Goal: Navigation & Orientation: Go to known website

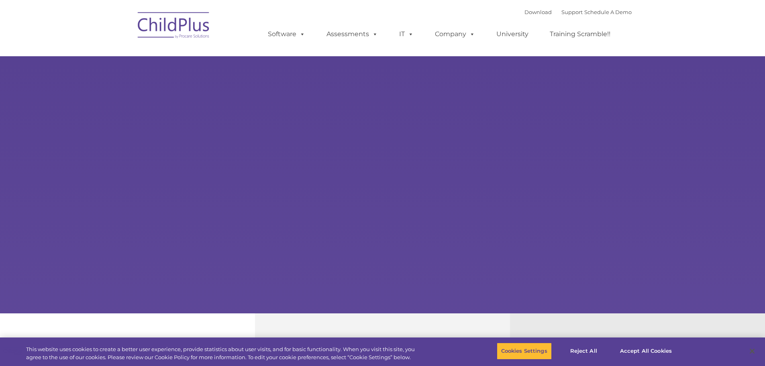
type input ""
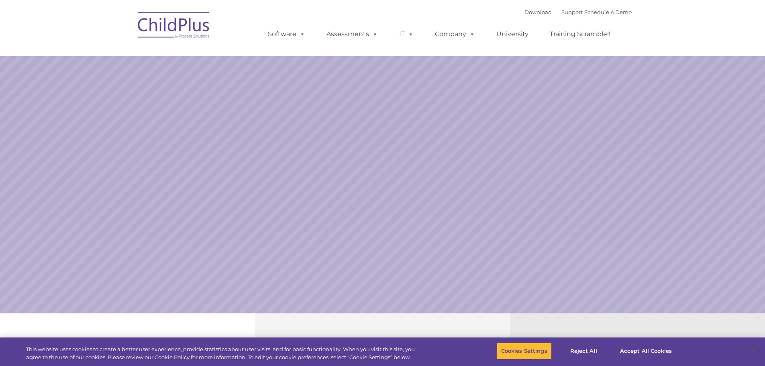
select select "MEDIUM"
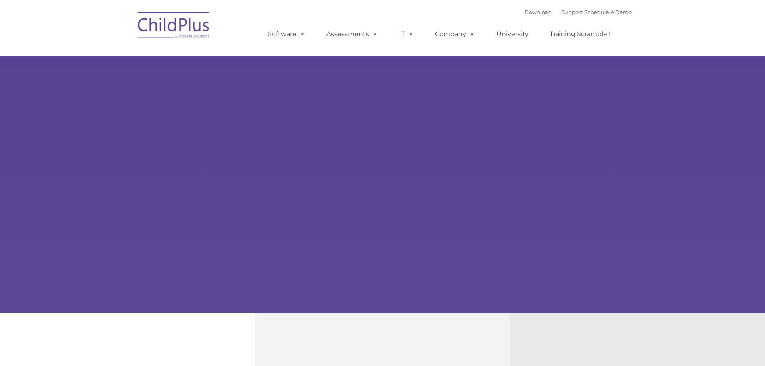
type input ""
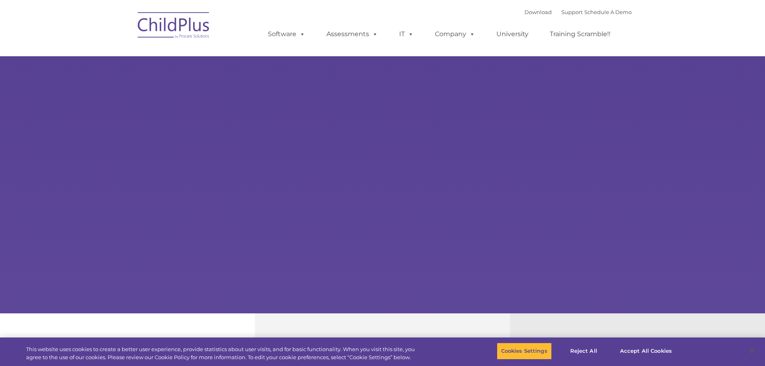
select select "MEDIUM"
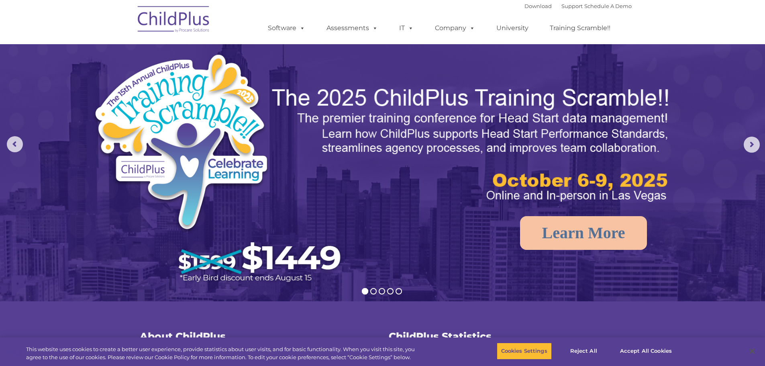
click at [189, 26] on img at bounding box center [174, 20] width 80 height 40
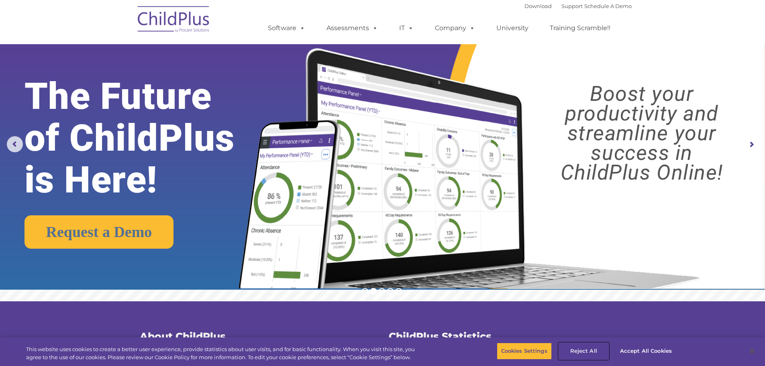
click at [577, 350] on button "Reject All" at bounding box center [583, 350] width 50 height 17
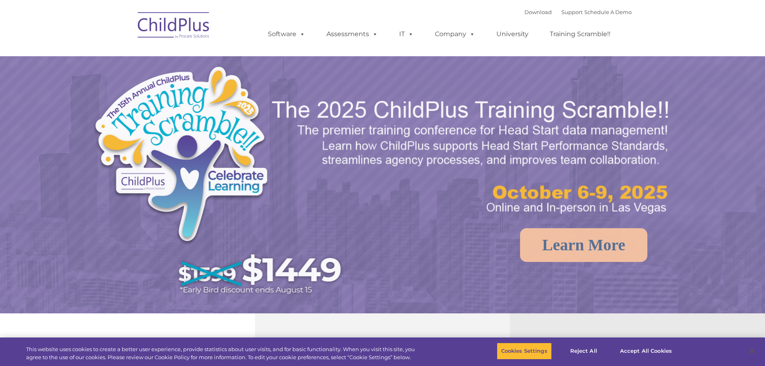
select select "MEDIUM"
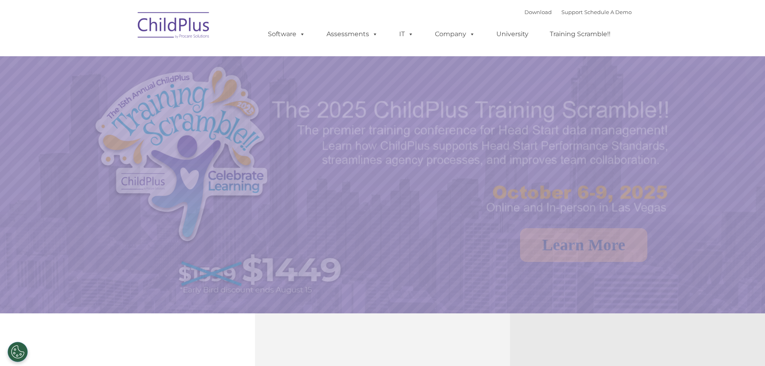
select select "MEDIUM"
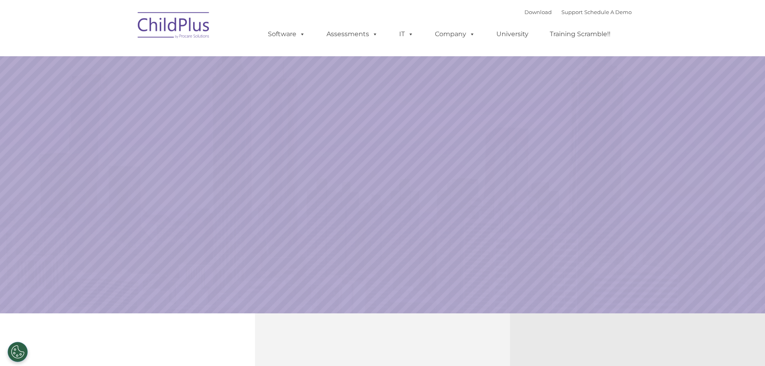
select select "MEDIUM"
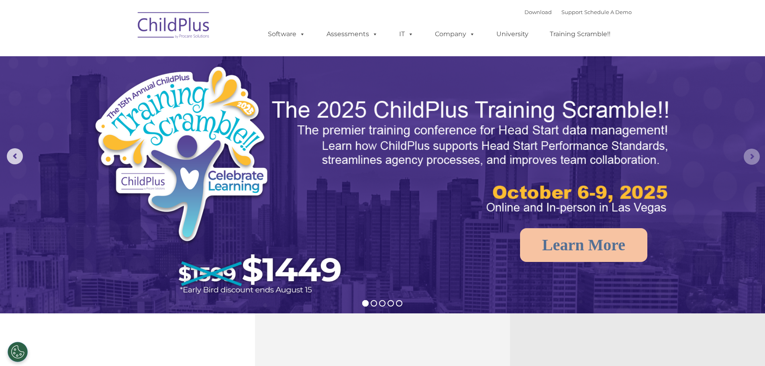
click at [750, 159] on rs-arrow at bounding box center [752, 157] width 16 height 16
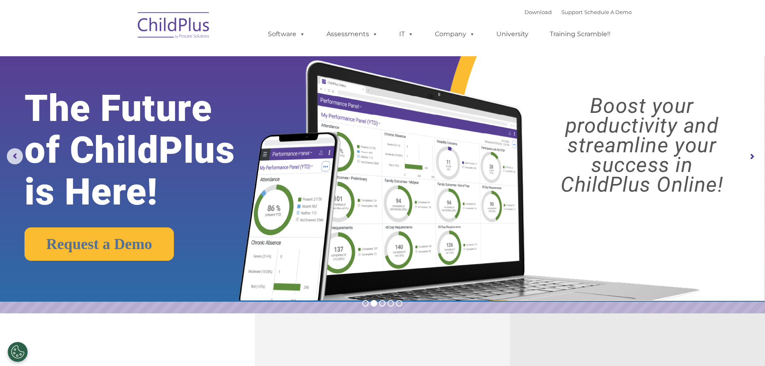
click at [194, 20] on img at bounding box center [174, 26] width 80 height 40
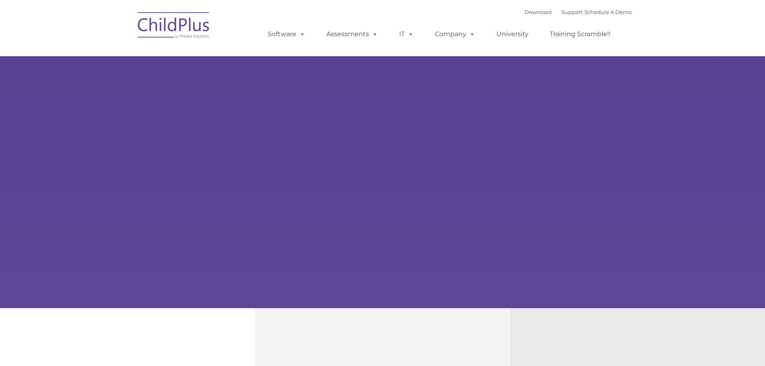
type input ""
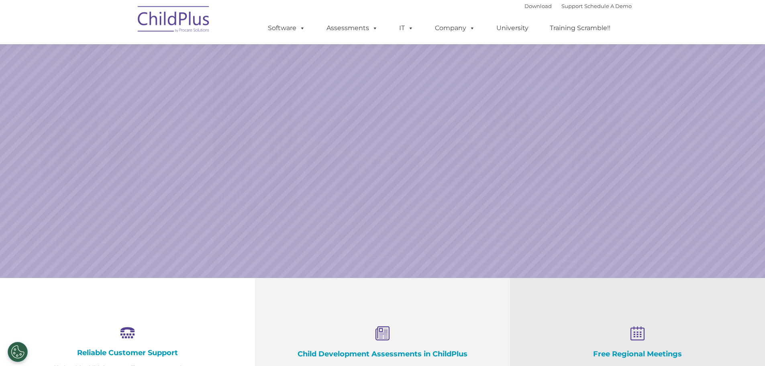
scroll to position [40, 0]
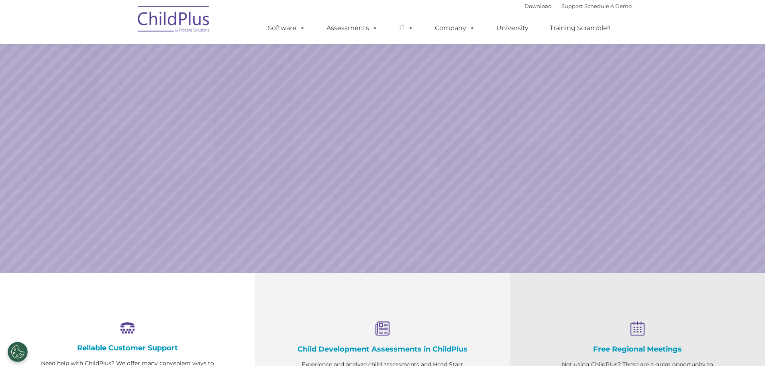
select select "MEDIUM"
